Goal: Task Accomplishment & Management: Manage account settings

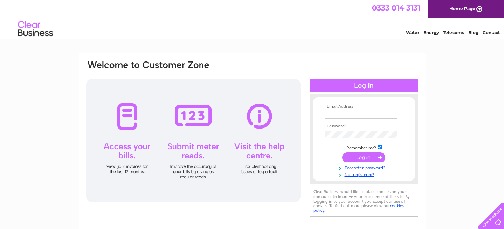
type input "raf@saddleworthnursery.co.uk"
click at [358, 157] on input "submit" at bounding box center [363, 157] width 43 height 10
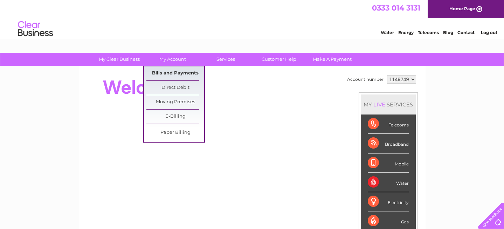
click at [167, 70] on link "Bills and Payments" at bounding box center [176, 73] width 58 height 14
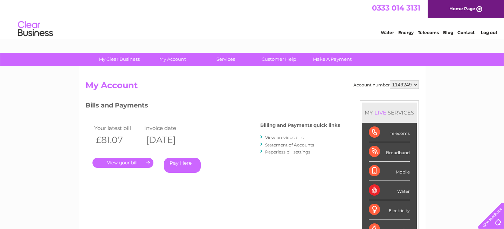
click at [213, 120] on div "Your latest bill Invoice date £81.07 [DATE] . Pay Here" at bounding box center [163, 149] width 154 height 67
